Goal: Transaction & Acquisition: Purchase product/service

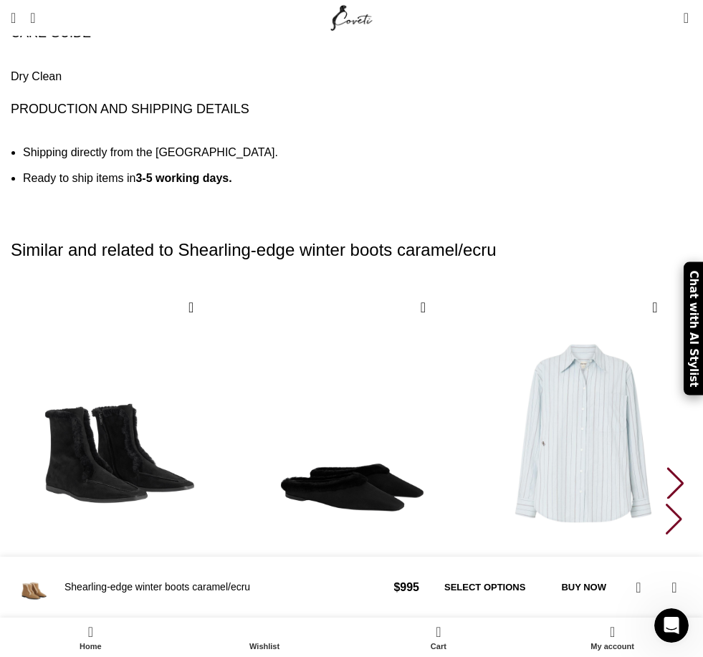
scroll to position [3088, 0]
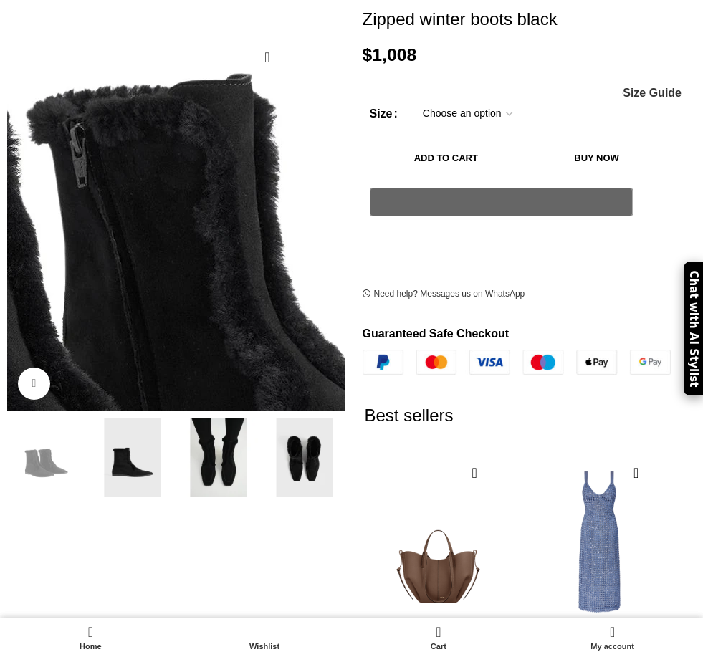
scroll to position [203, 0]
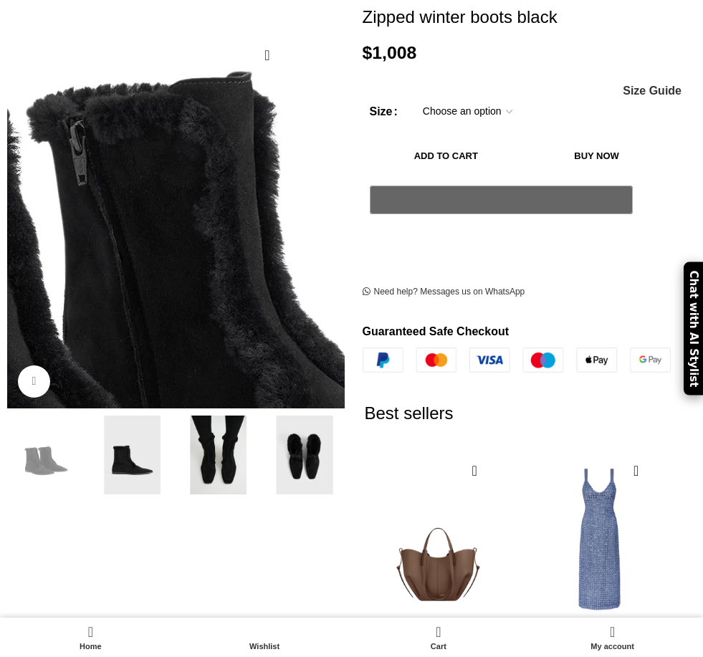
click at [155, 420] on img at bounding box center [132, 454] width 79 height 79
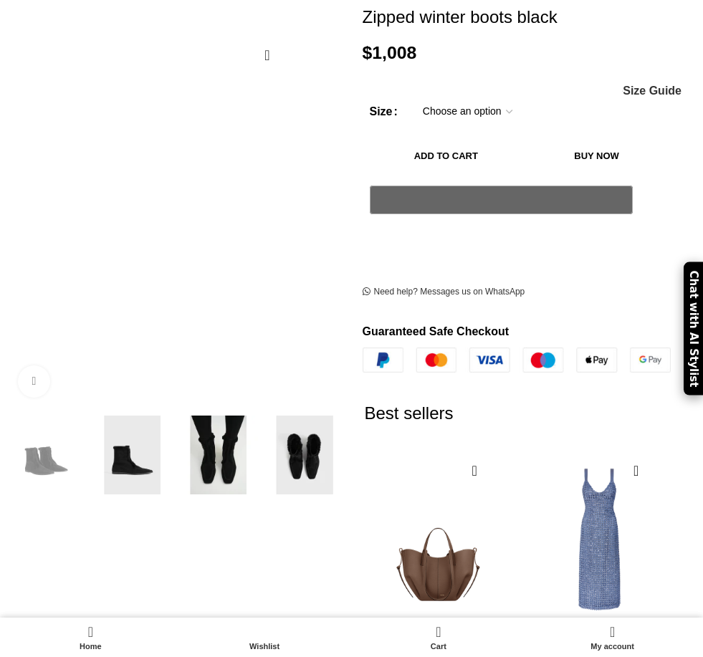
scroll to position [0, 216]
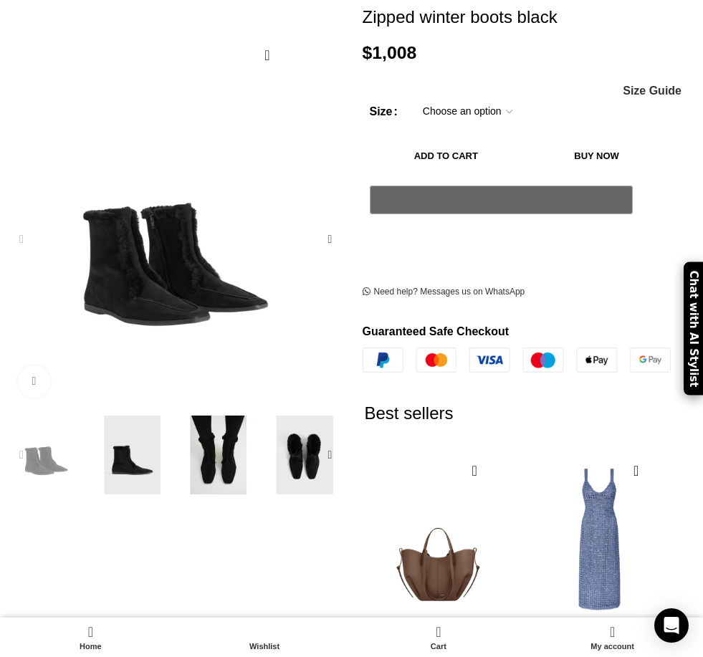
click at [228, 438] on img "3 / 5" at bounding box center [218, 454] width 79 height 79
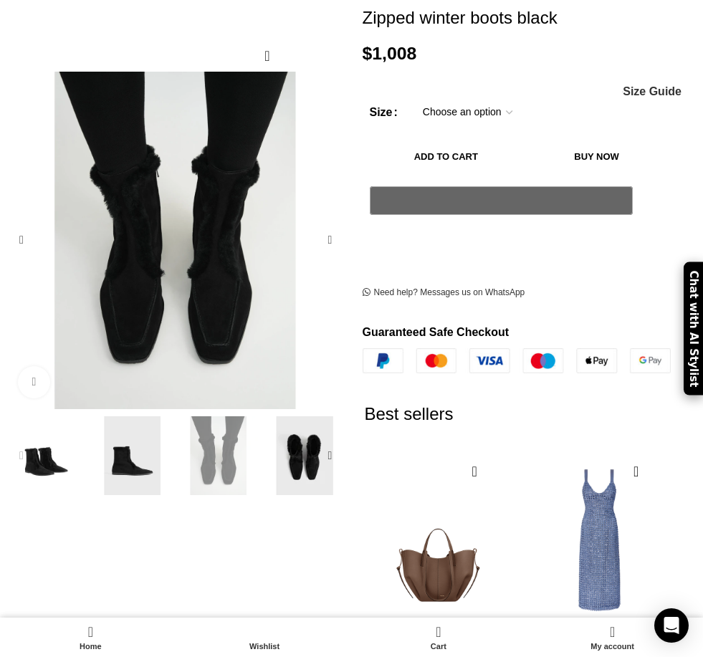
click at [41, 366] on link "Click to enlarge" at bounding box center [34, 382] width 32 height 32
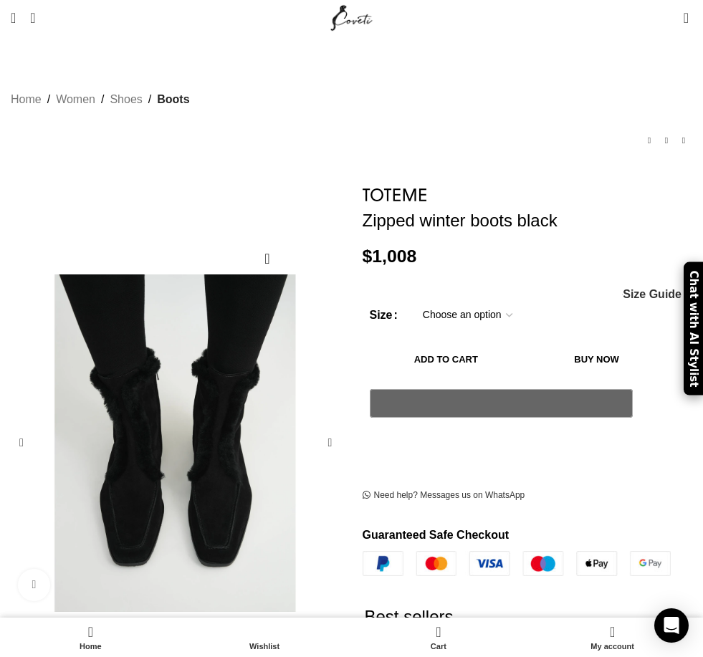
scroll to position [0, 1507]
click at [375, 3] on img "Site logo" at bounding box center [351, 18] width 48 height 36
